Goal: Find specific page/section: Find specific page/section

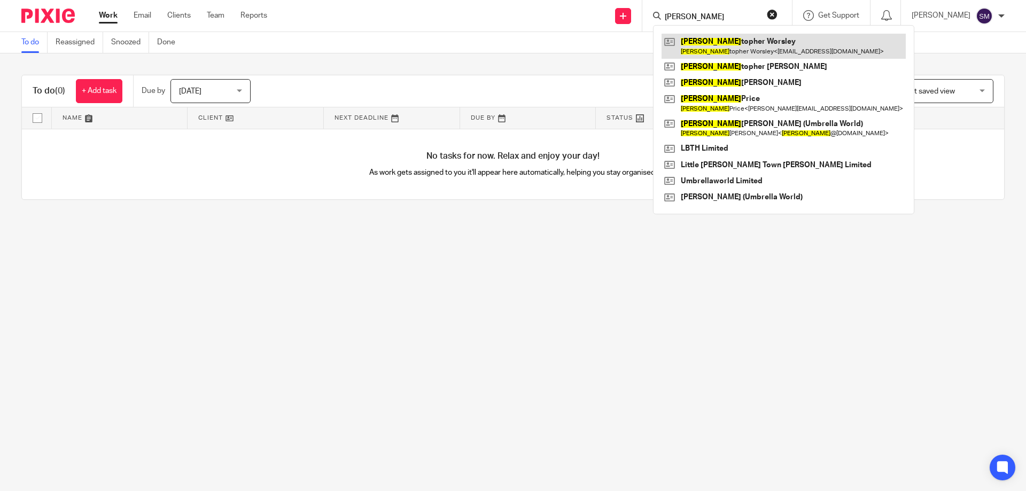
type input "[PERSON_NAME]"
click at [743, 46] on link at bounding box center [784, 46] width 244 height 25
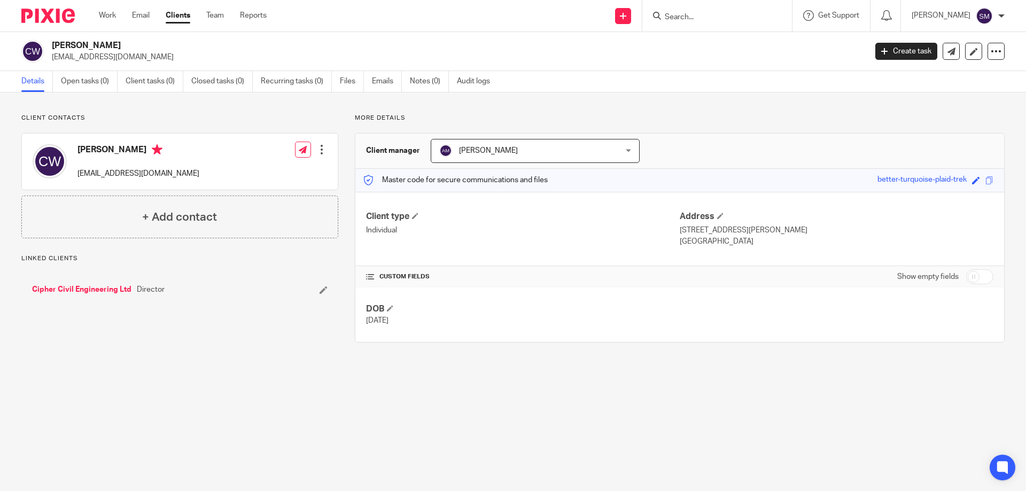
click at [104, 292] on link "Cipher Civil Engineering Ltd" at bounding box center [81, 289] width 99 height 11
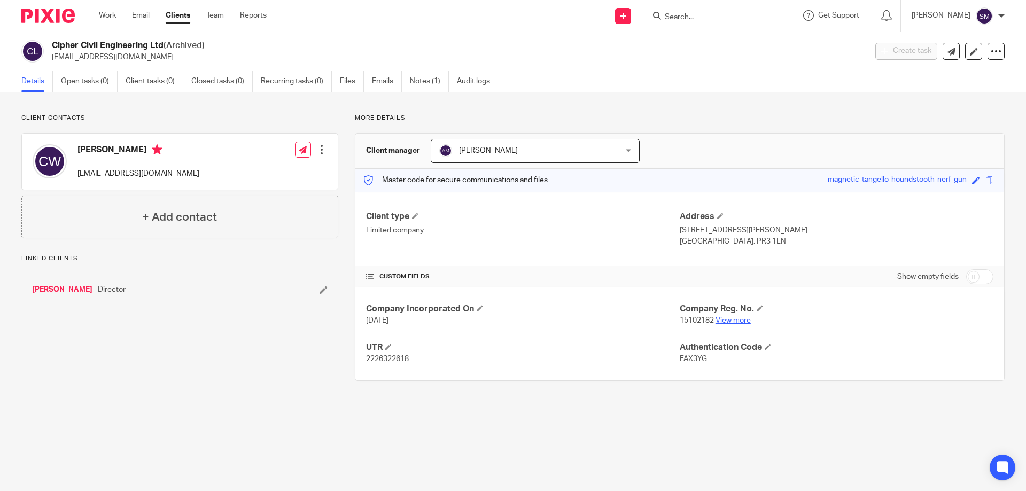
click at [738, 322] on link "View more" at bounding box center [733, 320] width 35 height 7
